Goal: Book appointment/travel/reservation

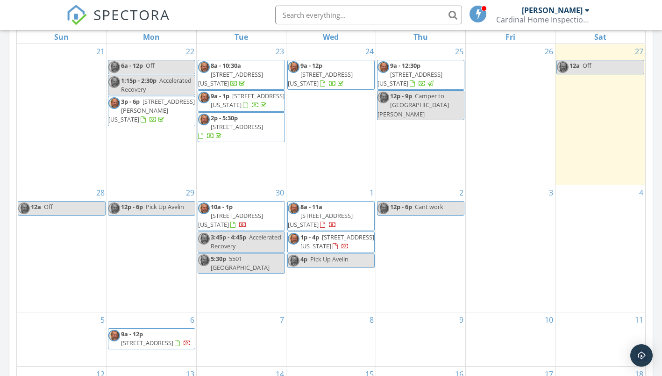
scroll to position [467, 0]
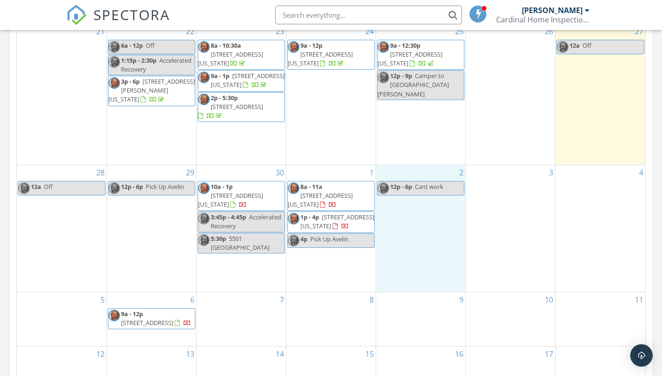
click at [412, 243] on div "2 12p - 6p Cant work" at bounding box center [420, 228] width 89 height 127
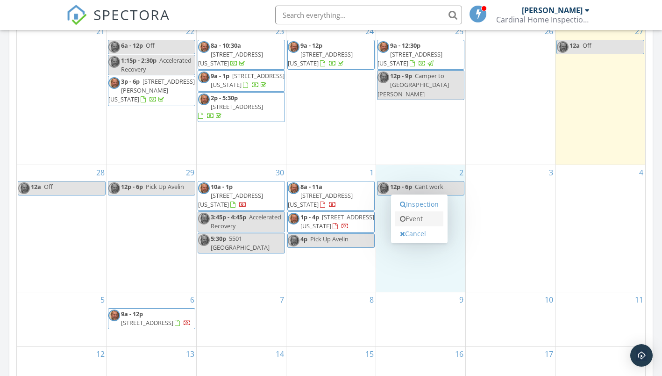
click at [423, 217] on link "Event" at bounding box center [419, 218] width 48 height 15
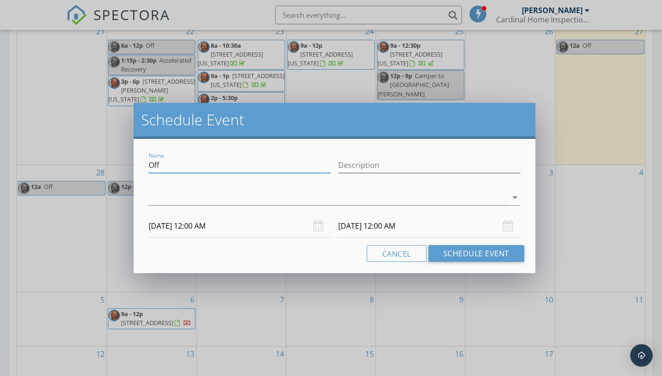
click at [283, 169] on input "Off" at bounding box center [240, 164] width 182 height 15
type input "O"
type input "[PERSON_NAME]"
type input "Inspection"
click at [273, 192] on div at bounding box center [328, 197] width 358 height 15
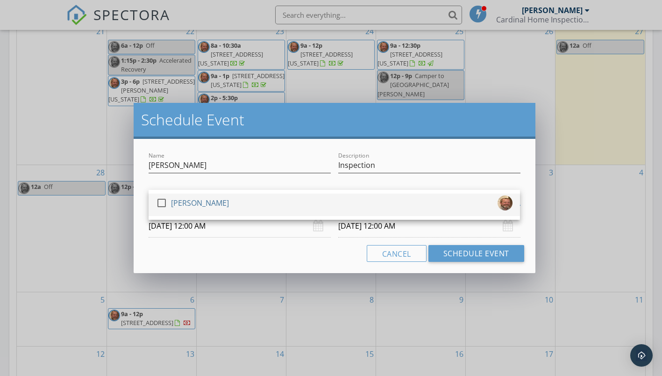
click at [266, 212] on div "check_box_outline_blank [PERSON_NAME]" at bounding box center [334, 204] width 356 height 19
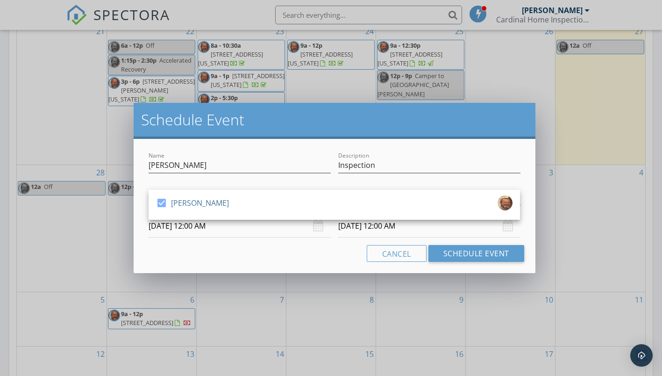
click at [221, 230] on input "[DATE] 12:00 AM" at bounding box center [240, 225] width 182 height 23
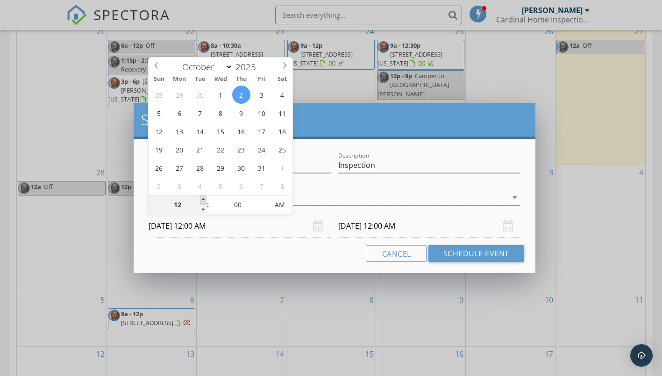
type input "01"
type input "[DATE] 1:00 AM"
click at [204, 199] on span at bounding box center [203, 199] width 7 height 9
type input "02"
type input "[DATE] 2:00 AM"
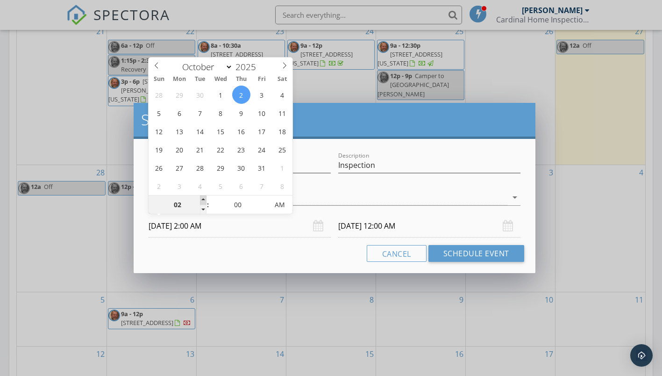
click at [204, 199] on span at bounding box center [203, 199] width 7 height 9
type input "03"
type input "[DATE] 3:00 AM"
click at [204, 199] on span at bounding box center [203, 199] width 7 height 9
type input "04"
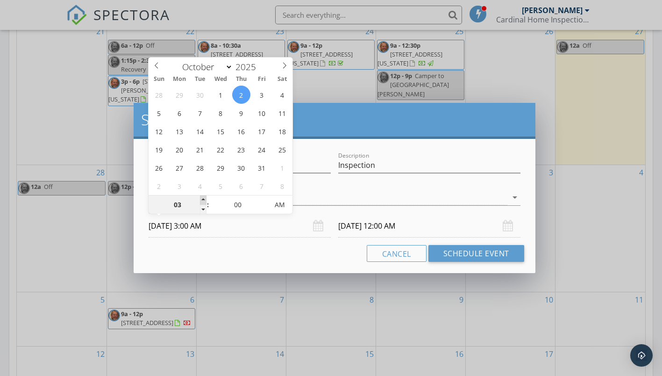
type input "[DATE] 4:00 AM"
click at [204, 199] on span at bounding box center [203, 199] width 7 height 9
type input "05"
type input "[DATE] 5:00 AM"
click at [204, 199] on span at bounding box center [203, 199] width 7 height 9
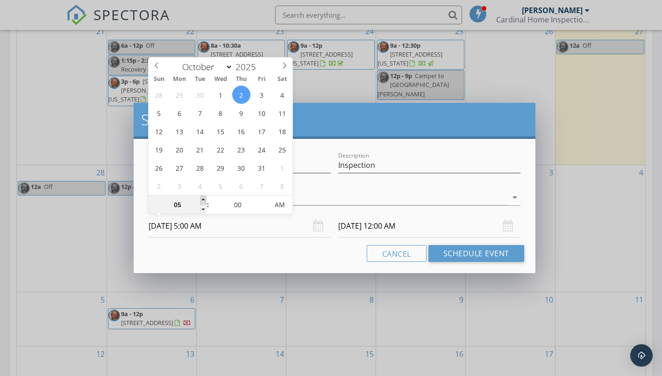
type input "06"
type input "[DATE] 6:00 AM"
click at [204, 199] on span at bounding box center [203, 199] width 7 height 9
type input "07"
type input "[DATE] 7:00 AM"
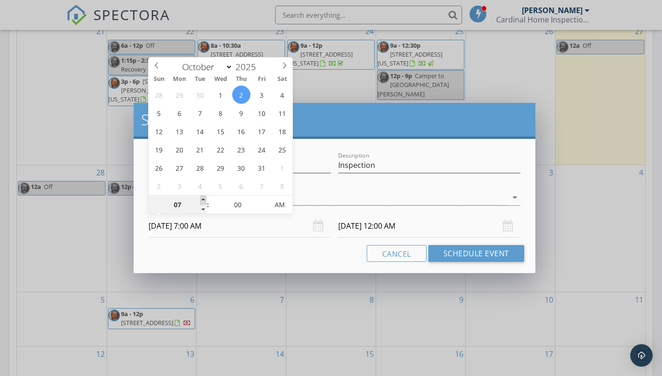
click at [204, 199] on span at bounding box center [203, 199] width 7 height 9
type input "08"
type input "[DATE] 8:00 AM"
click at [204, 199] on span at bounding box center [203, 199] width 7 height 9
type input "09"
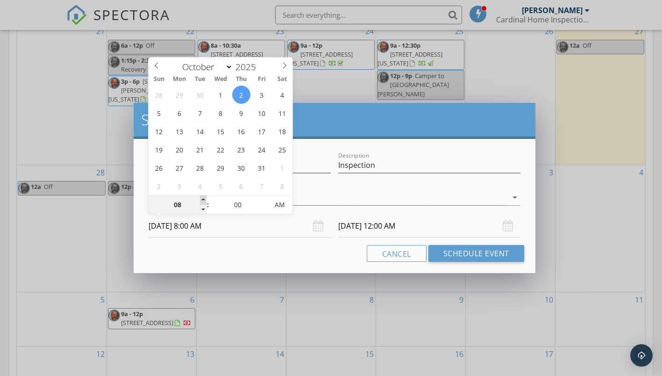
type input "[DATE] 9:00 AM"
click at [204, 199] on span at bounding box center [203, 199] width 7 height 9
type input "[DATE] 9:00 AM"
click at [372, 227] on input "[DATE] 9:00 AM" at bounding box center [429, 225] width 182 height 23
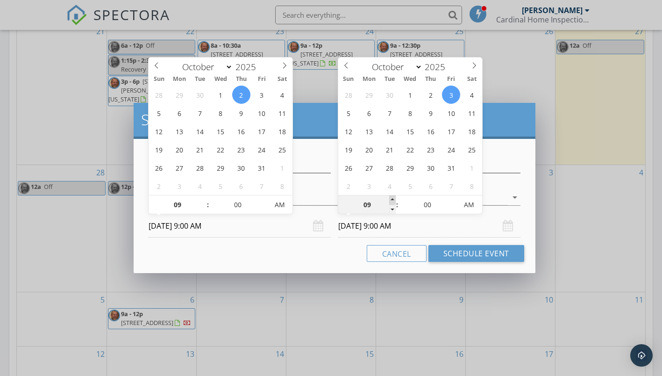
type input "10"
type input "[DATE] 10:00 AM"
click at [392, 199] on span at bounding box center [392, 199] width 7 height 9
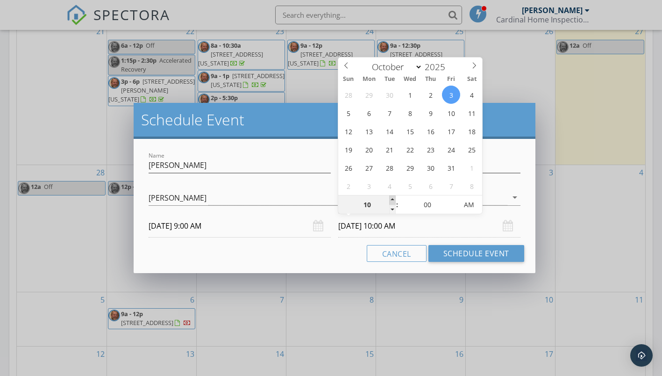
type input "11"
type input "[DATE] 11:00 AM"
click at [392, 199] on span at bounding box center [392, 199] width 7 height 9
type input "12"
type input "[DATE] 12:00 PM"
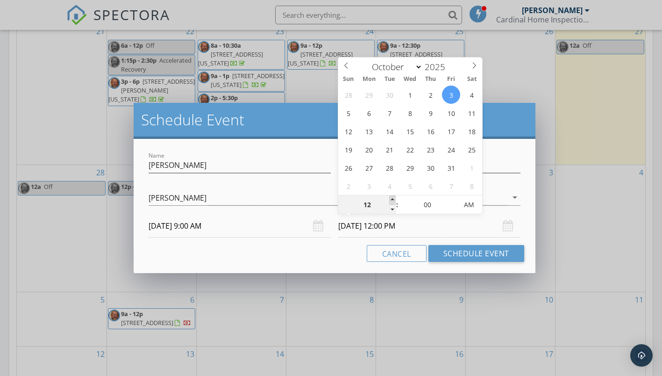
click at [392, 199] on span at bounding box center [392, 199] width 7 height 9
type input "01"
type input "[DATE] 1:00 PM"
click at [392, 199] on span at bounding box center [392, 199] width 7 height 9
type input "02"
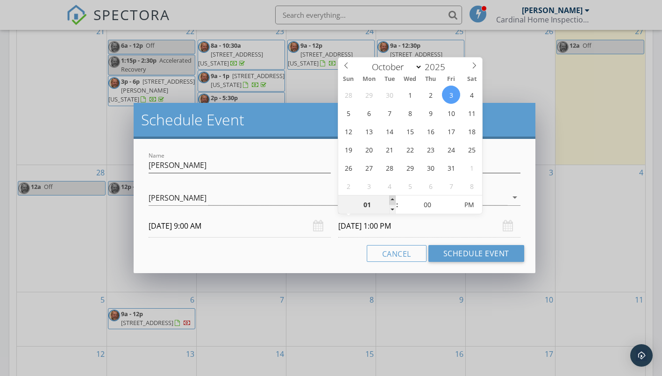
type input "[DATE] 2:00 PM"
click at [392, 199] on span at bounding box center [392, 199] width 7 height 9
type input "01"
click at [392, 208] on span at bounding box center [392, 209] width 7 height 9
type input "[DATE] 1:00 PM"
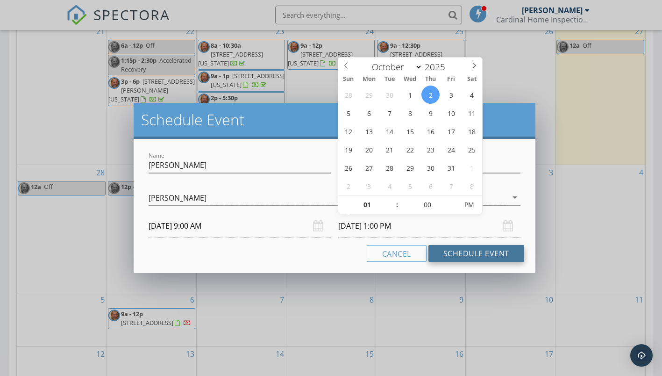
click at [491, 255] on button "Schedule Event" at bounding box center [476, 253] width 96 height 17
